Goal: Transaction & Acquisition: Obtain resource

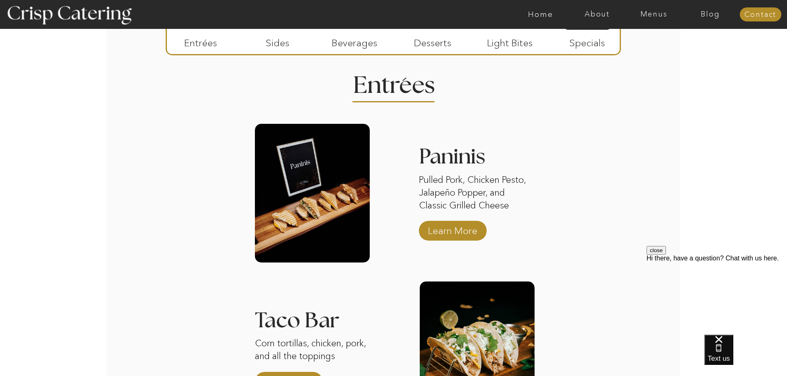
scroll to position [1033, 0]
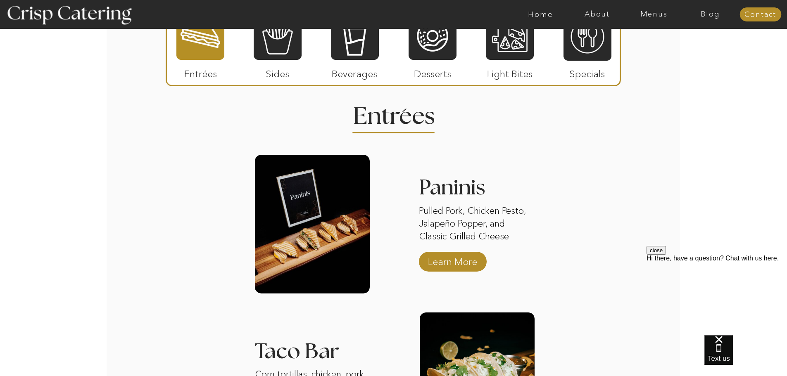
click at [256, 62] on p "Sides" at bounding box center [277, 72] width 55 height 24
click at [274, 52] on div at bounding box center [278, 36] width 48 height 50
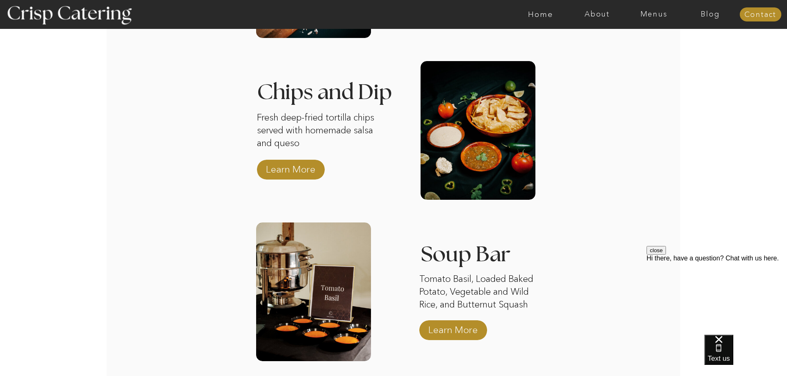
scroll to position [1446, 0]
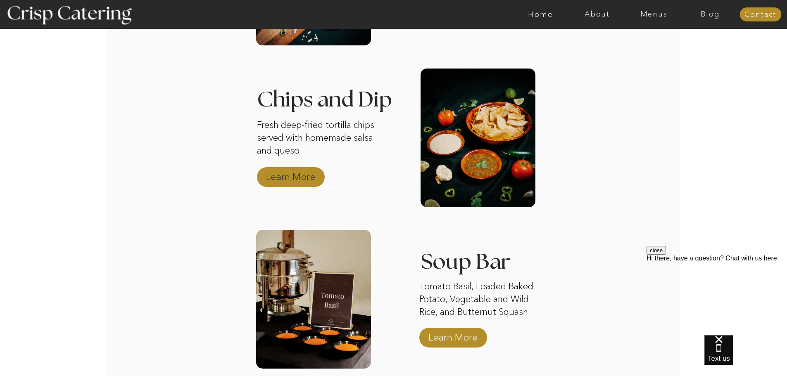
click at [294, 174] on p "Learn More" at bounding box center [290, 175] width 55 height 24
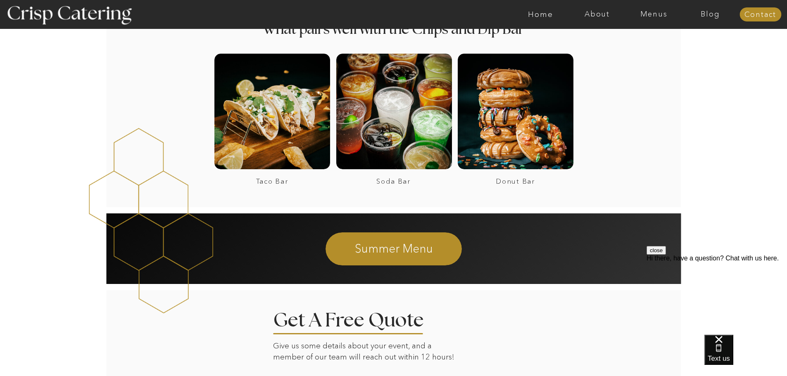
scroll to position [661, 0]
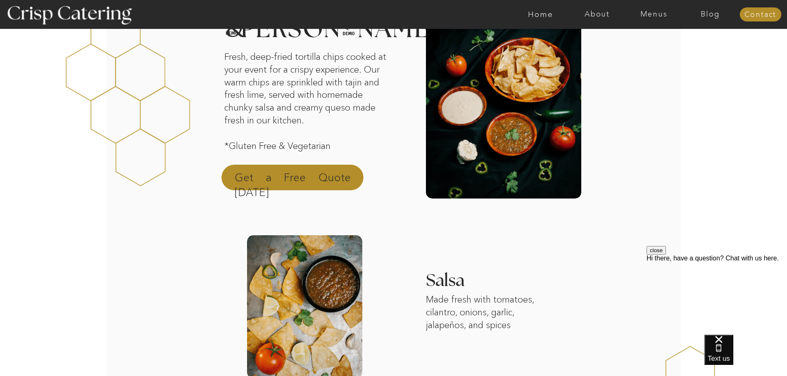
click at [274, 179] on p "Get a Free Quote [DATE]" at bounding box center [293, 180] width 116 height 20
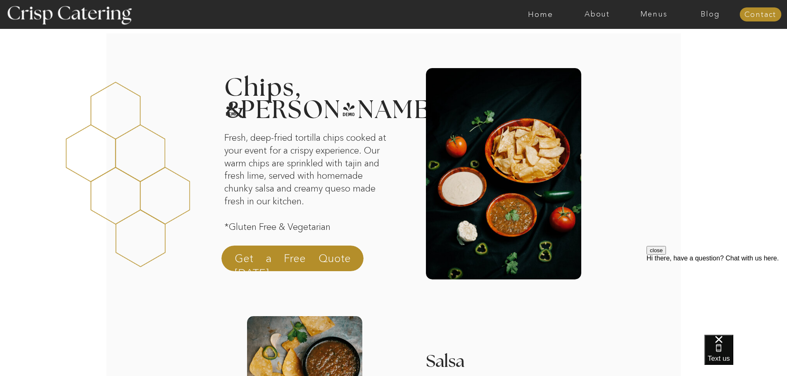
scroll to position [0, 0]
